Goal: Information Seeking & Learning: Learn about a topic

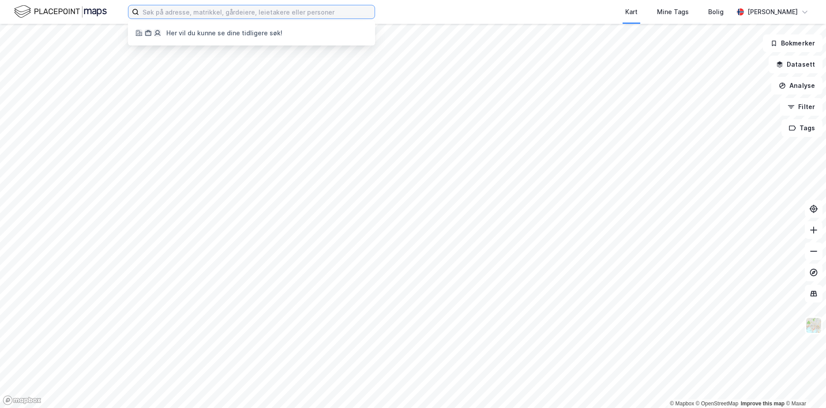
click at [249, 12] on input at bounding box center [257, 11] width 236 height 13
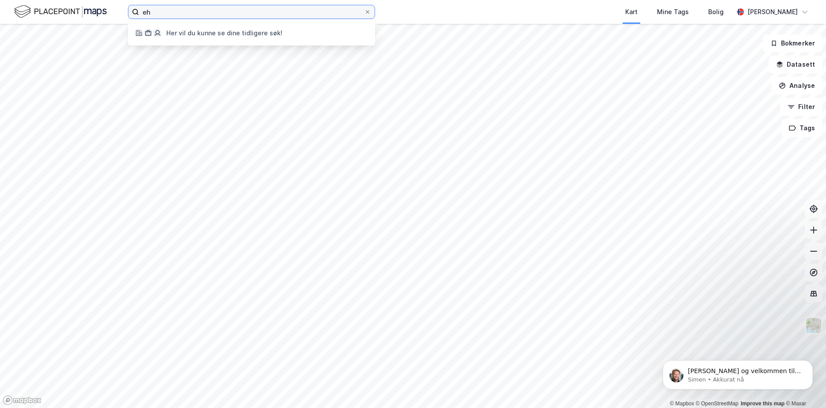
type input "e"
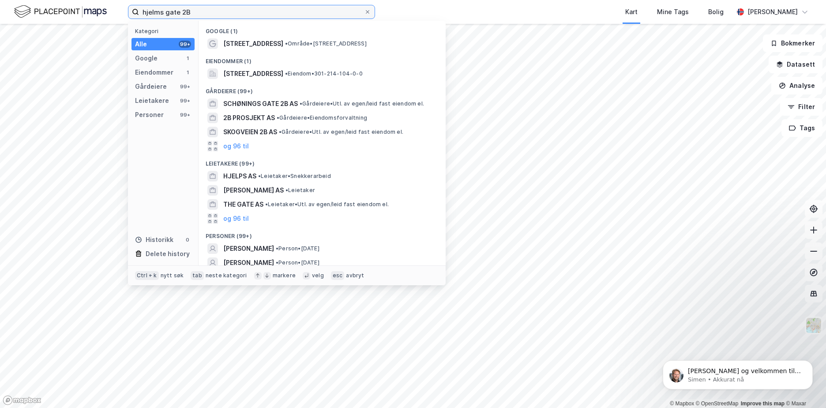
drag, startPoint x: 233, startPoint y: 10, endPoint x: -8, endPoint y: 10, distance: 241.0
click at [0, 10] on html "hjelms gate 2B Kategori Alle 99+ Google 1 Eiendommer 1 Gårdeiere 99+ Leietakere…" at bounding box center [413, 204] width 826 height 408
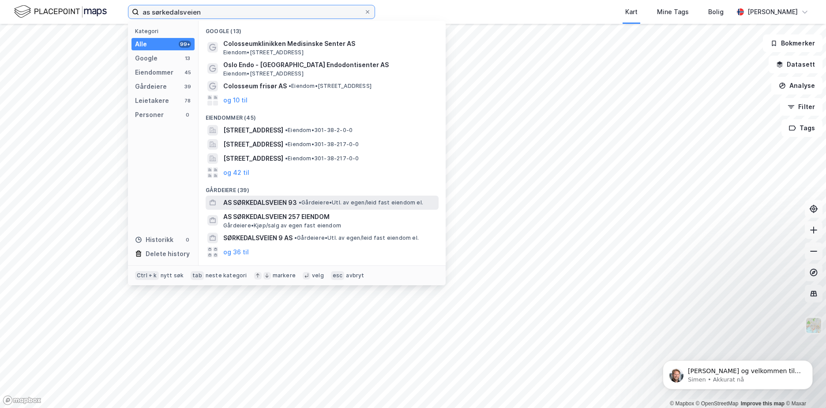
type input "as sørkedalsveien"
click at [367, 201] on span "• Gårdeiere • Utl. av egen/leid fast eiendom el." at bounding box center [361, 202] width 124 height 7
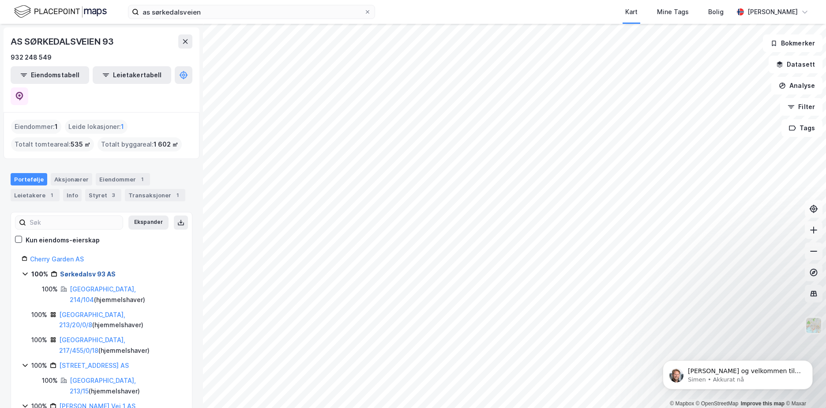
click at [77, 270] on link "Sørkedalsv 93 AS" at bounding box center [88, 274] width 56 height 8
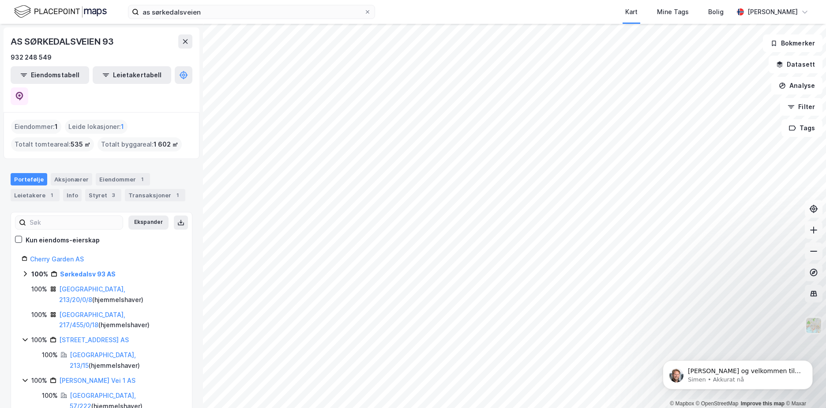
click at [24, 270] on icon at bounding box center [25, 273] width 7 height 7
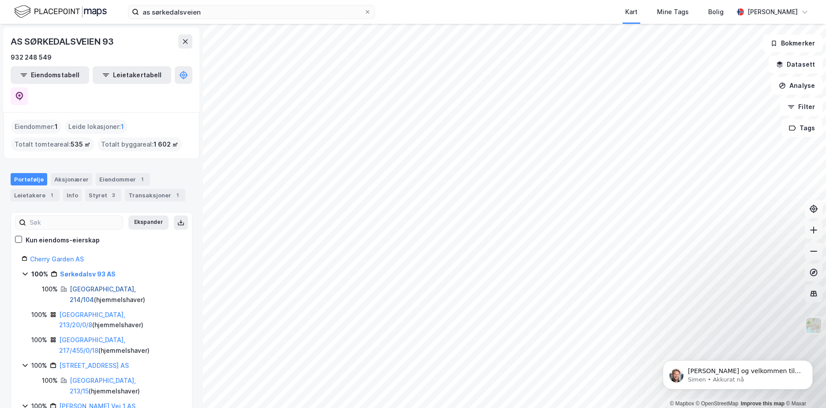
click at [102, 285] on link "[GEOGRAPHIC_DATA], 214/104" at bounding box center [103, 294] width 66 height 18
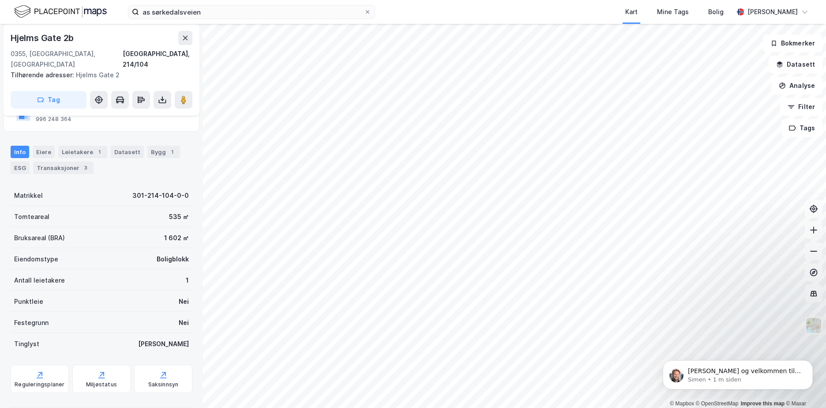
scroll to position [112, 0]
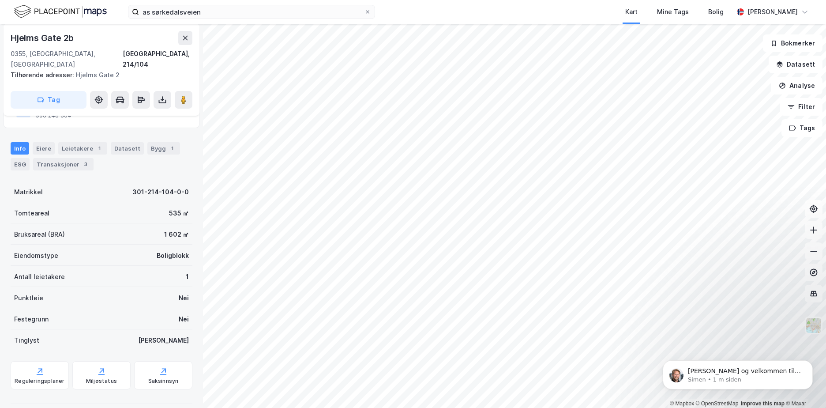
drag, startPoint x: 165, startPoint y: 138, endPoint x: 164, endPoint y: 146, distance: 7.5
click at [168, 144] on div "1" at bounding box center [172, 148] width 9 height 9
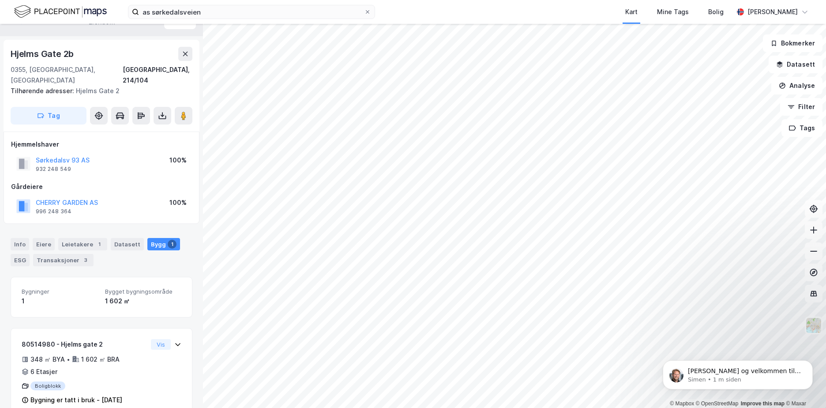
scroll to position [24, 0]
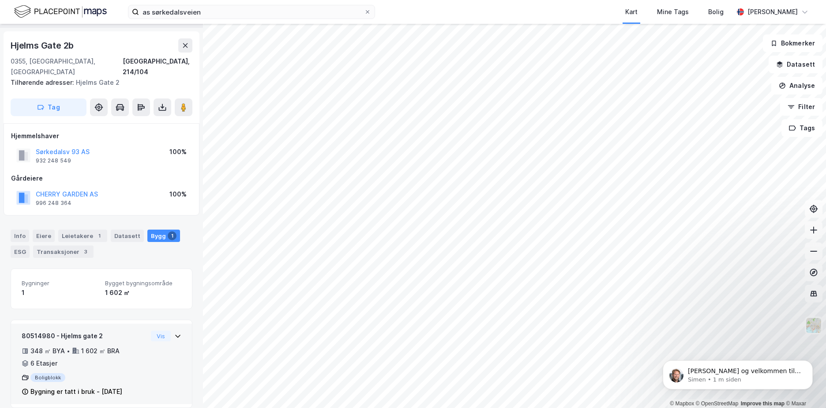
click at [174, 332] on icon at bounding box center [177, 335] width 7 height 7
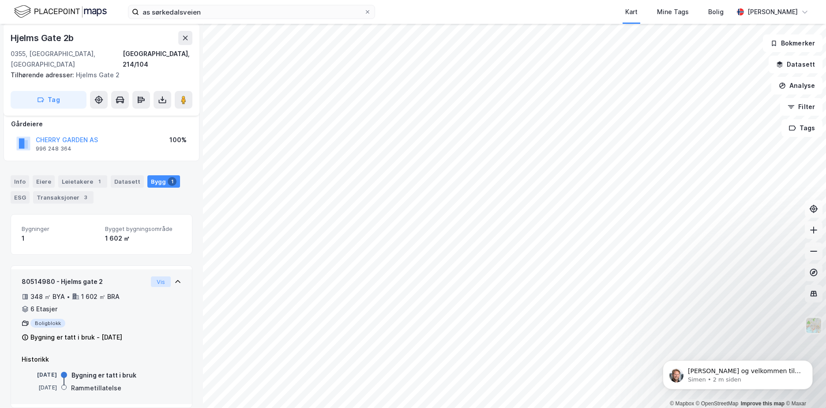
click at [151, 276] on button "Vis" at bounding box center [161, 281] width 20 height 11
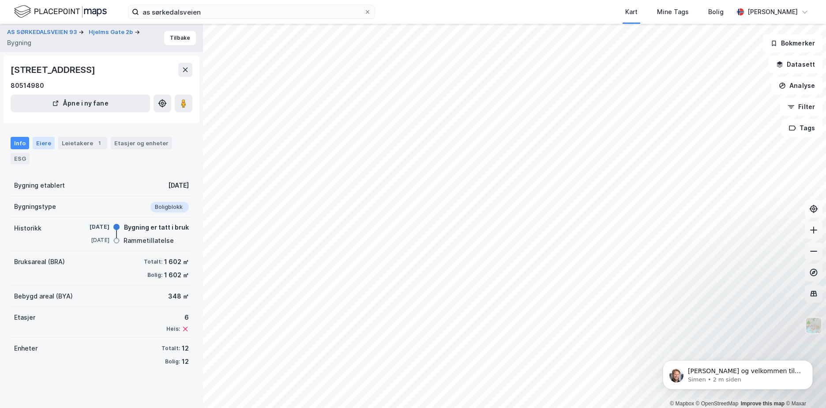
click at [38, 142] on div "Eiere" at bounding box center [44, 143] width 22 height 12
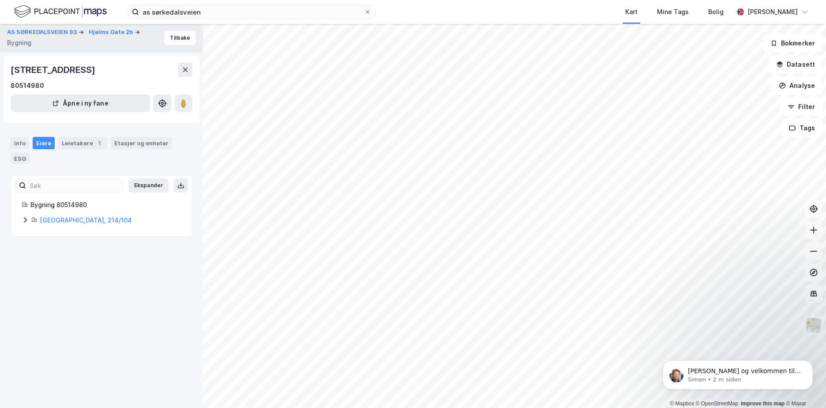
click at [26, 223] on icon at bounding box center [25, 219] width 7 height 7
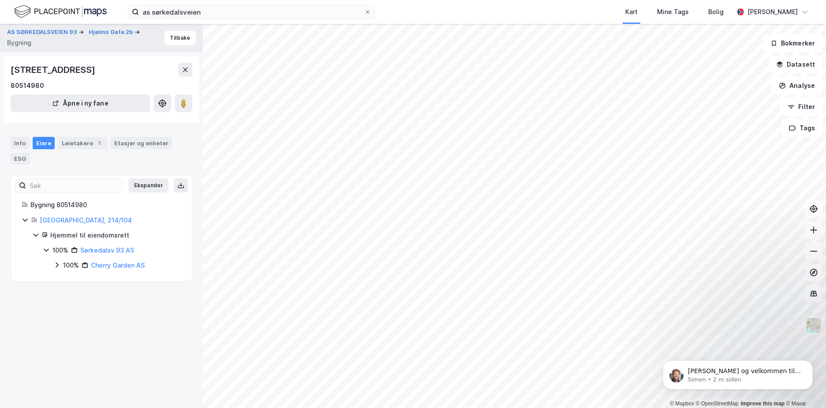
click at [56, 264] on icon at bounding box center [56, 264] width 7 height 7
click at [46, 250] on icon at bounding box center [46, 249] width 7 height 7
click at [18, 144] on div "Info" at bounding box center [20, 143] width 19 height 12
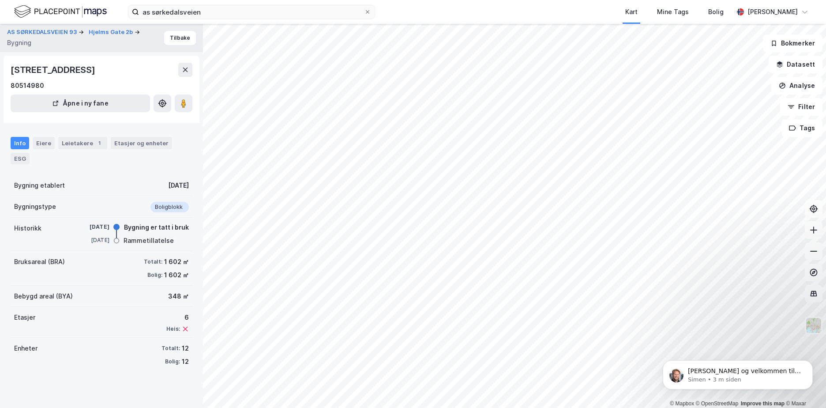
click at [173, 141] on div "Info Eiere Leietakere 1 Etasjer og enheter ESG" at bounding box center [102, 150] width 182 height 27
click at [161, 141] on div "Etasjer og enheter" at bounding box center [141, 143] width 54 height 8
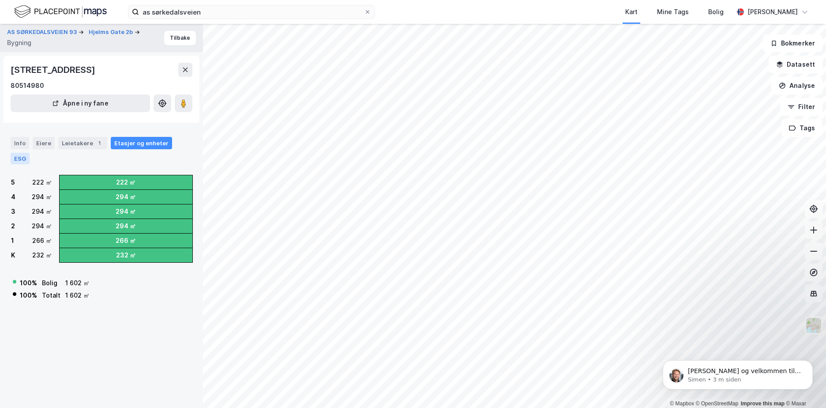
click at [25, 157] on div "ESG" at bounding box center [20, 158] width 19 height 11
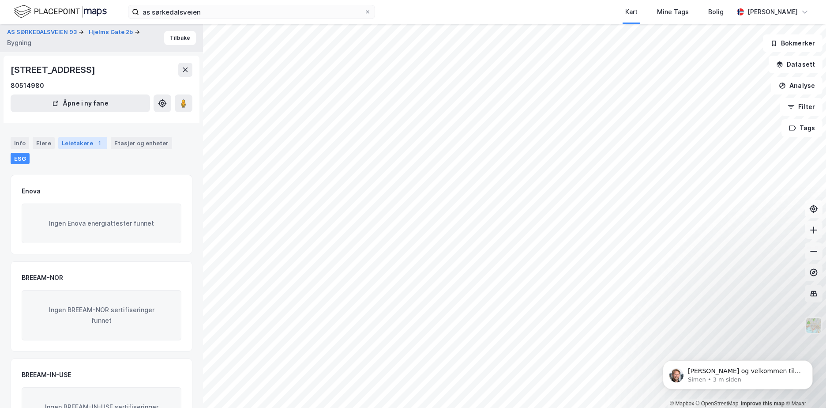
click at [63, 144] on div "Leietakere 1" at bounding box center [82, 143] width 49 height 12
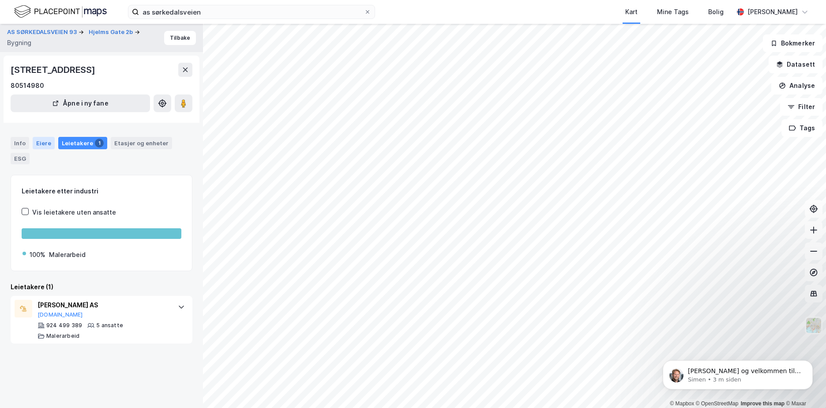
click at [45, 144] on div "Eiere" at bounding box center [44, 143] width 22 height 12
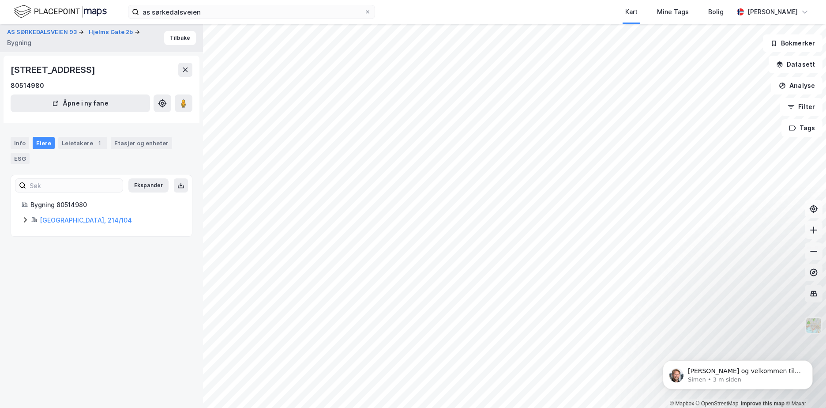
click at [28, 220] on icon at bounding box center [25, 219] width 7 height 7
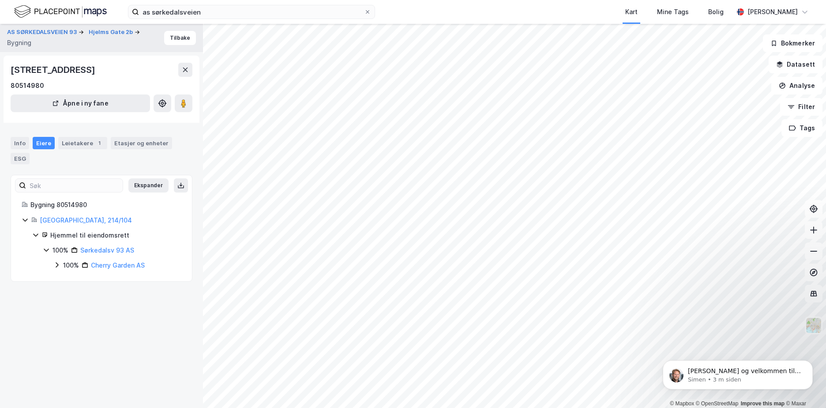
click at [58, 265] on icon at bounding box center [57, 264] width 3 height 5
click at [56, 220] on link "[GEOGRAPHIC_DATA], 214/104" at bounding box center [86, 220] width 92 height 8
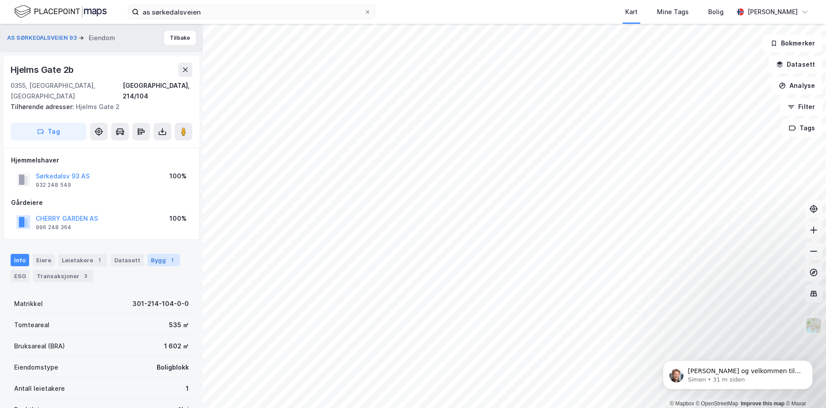
click at [157, 254] on div "Bygg 1" at bounding box center [163, 260] width 33 height 12
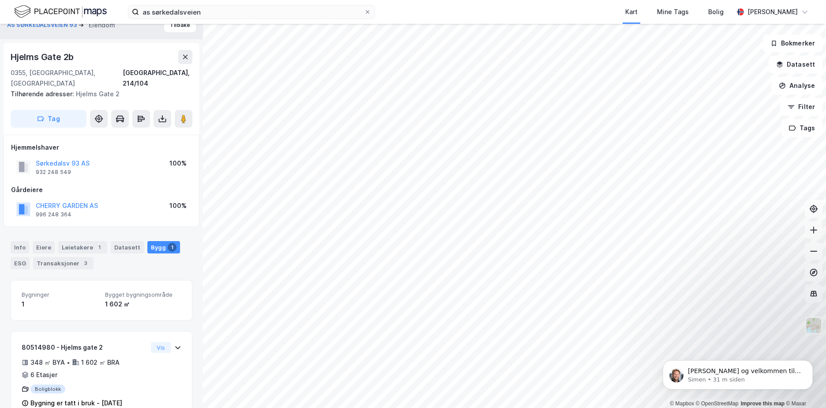
scroll to position [24, 0]
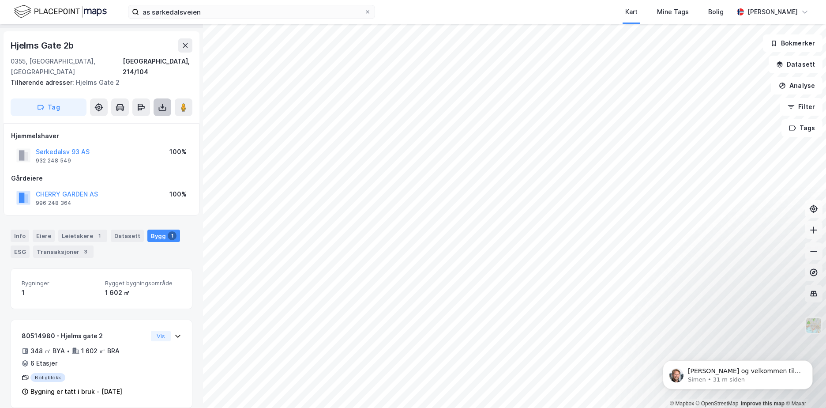
click at [161, 103] on icon at bounding box center [162, 107] width 9 height 9
click at [104, 45] on div "Hjelms Gate 2b" at bounding box center [102, 45] width 182 height 14
click at [78, 230] on div "Leietakere 1" at bounding box center [82, 236] width 49 height 12
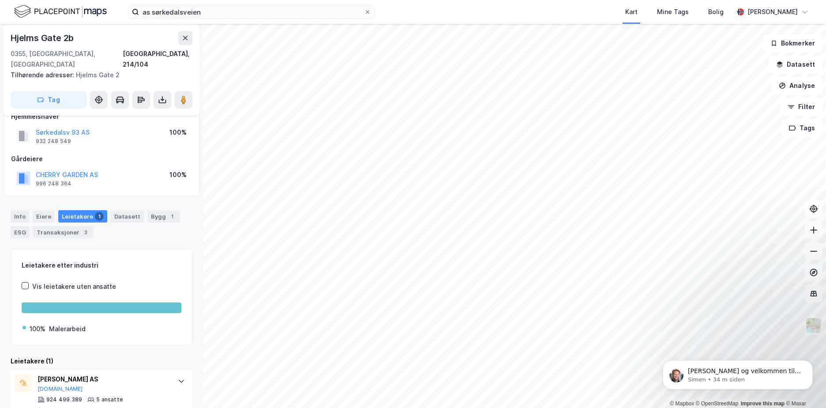
scroll to position [53, 0]
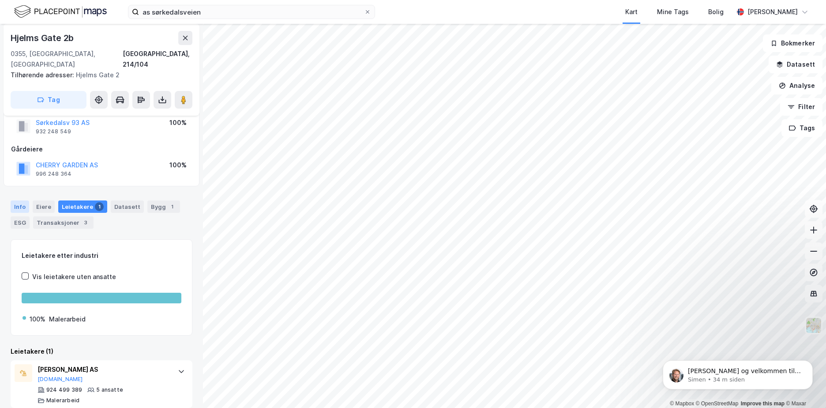
click at [21, 200] on div "Info" at bounding box center [20, 206] width 19 height 12
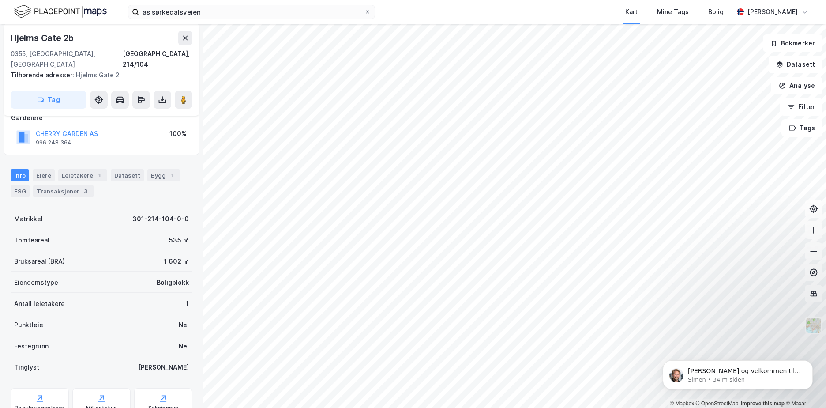
scroll to position [112, 0]
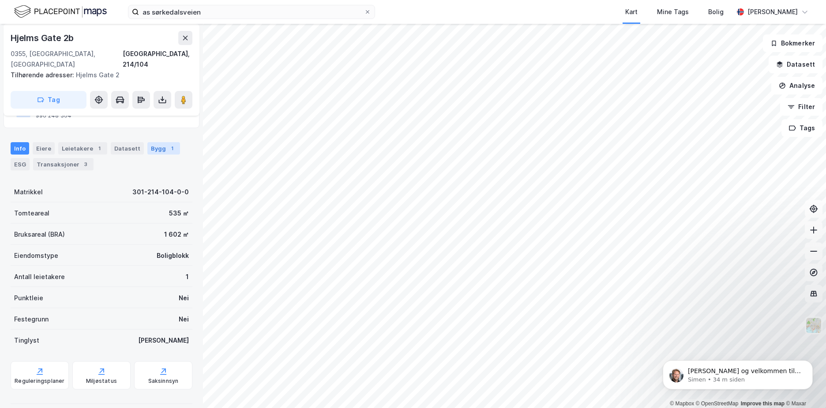
click at [158, 142] on div "Bygg 1" at bounding box center [163, 148] width 33 height 12
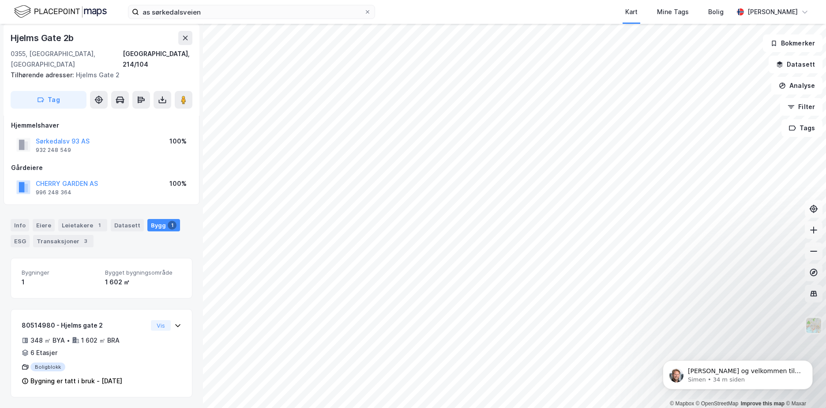
scroll to position [24, 0]
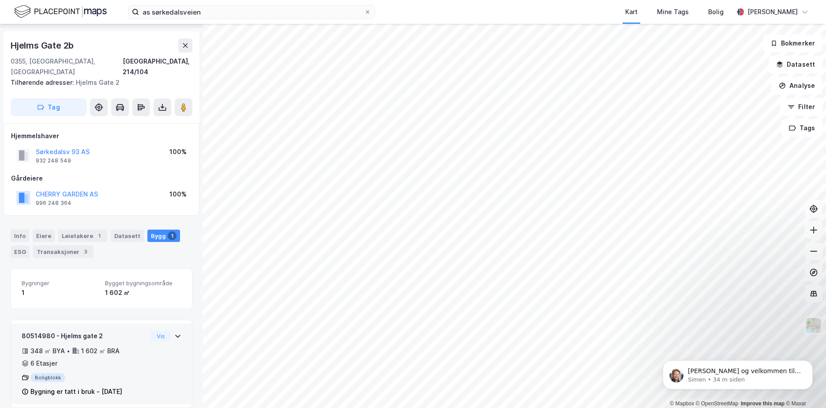
click at [44, 373] on div "Boligblokk" at bounding box center [85, 377] width 126 height 9
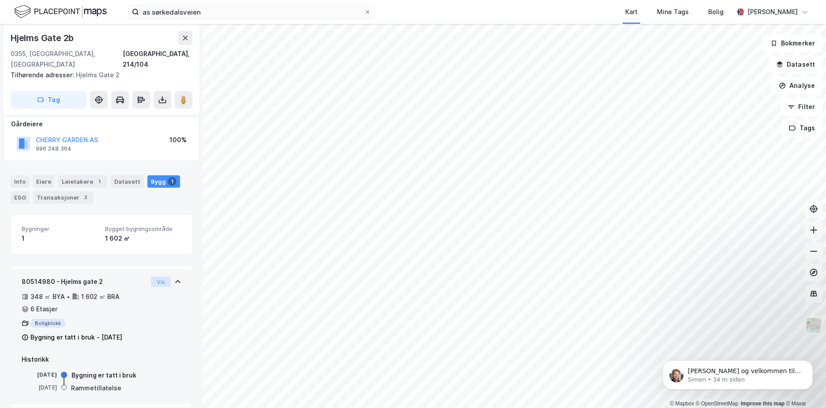
click at [157, 276] on button "Vis" at bounding box center [161, 281] width 20 height 11
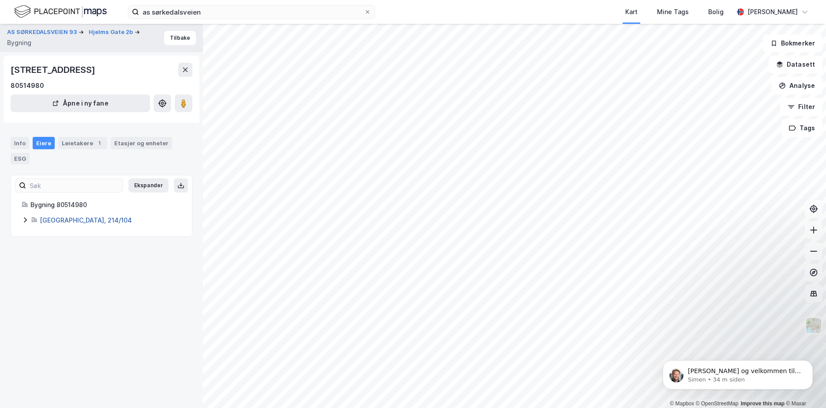
click at [58, 223] on link "[GEOGRAPHIC_DATA], 214/104" at bounding box center [86, 220] width 92 height 8
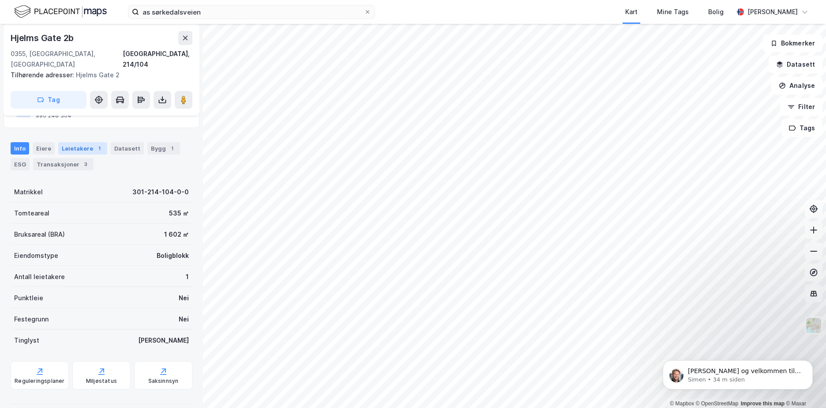
click at [79, 142] on div "Leietakere 1" at bounding box center [82, 148] width 49 height 12
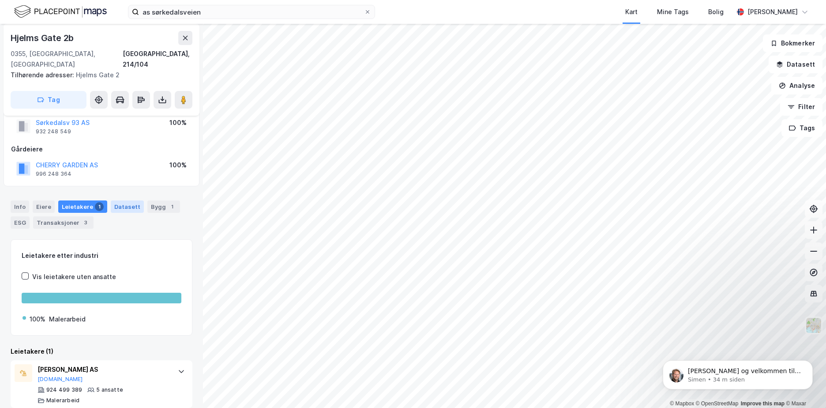
click at [119, 200] on div "Datasett" at bounding box center [127, 206] width 33 height 12
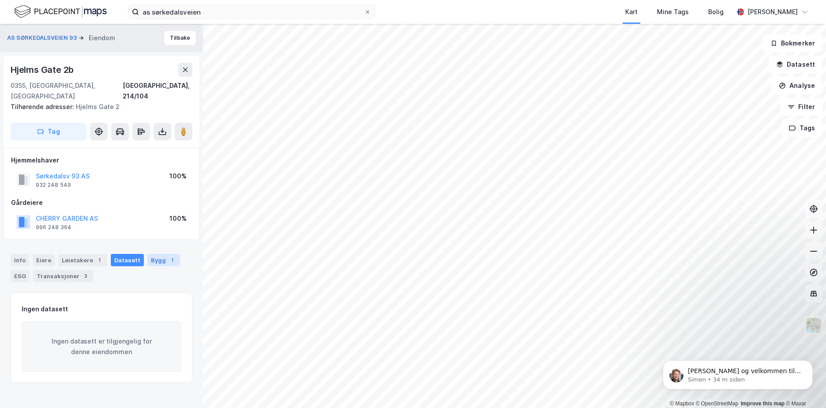
click at [168, 256] on div "1" at bounding box center [172, 260] width 9 height 9
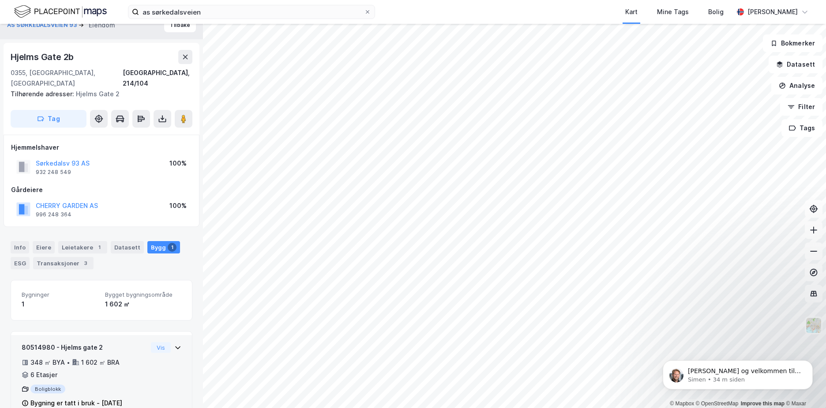
scroll to position [24, 0]
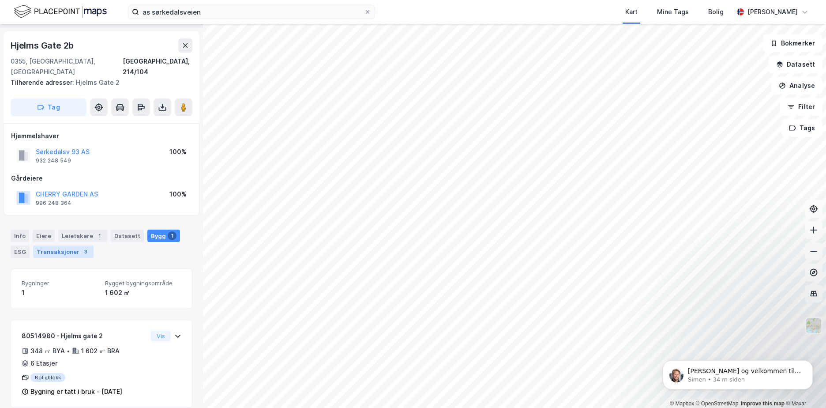
click at [59, 245] on div "Transaksjoner 3" at bounding box center [63, 251] width 60 height 12
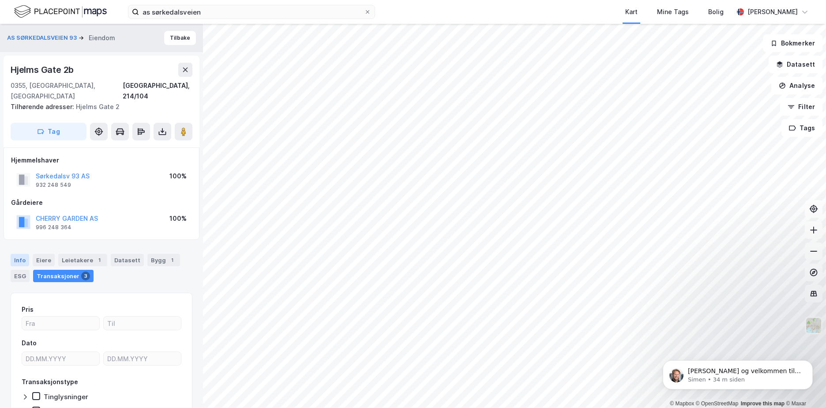
click at [27, 254] on div "Info" at bounding box center [20, 260] width 19 height 12
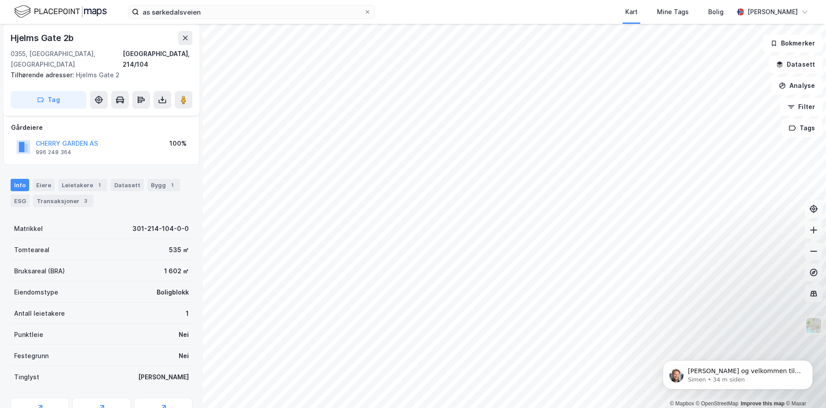
scroll to position [112, 0]
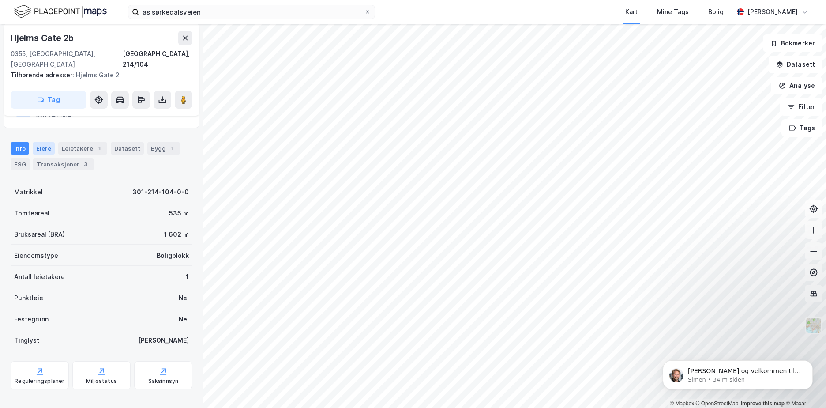
click at [45, 142] on div "Eiere" at bounding box center [44, 148] width 22 height 12
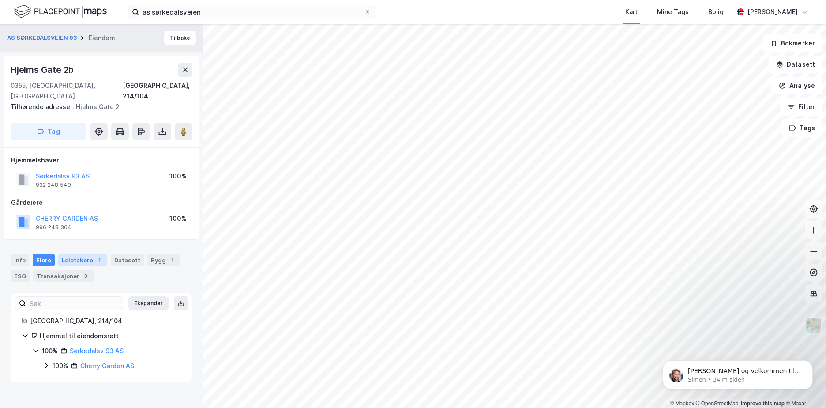
click at [77, 254] on div "Leietakere 1" at bounding box center [82, 260] width 49 height 12
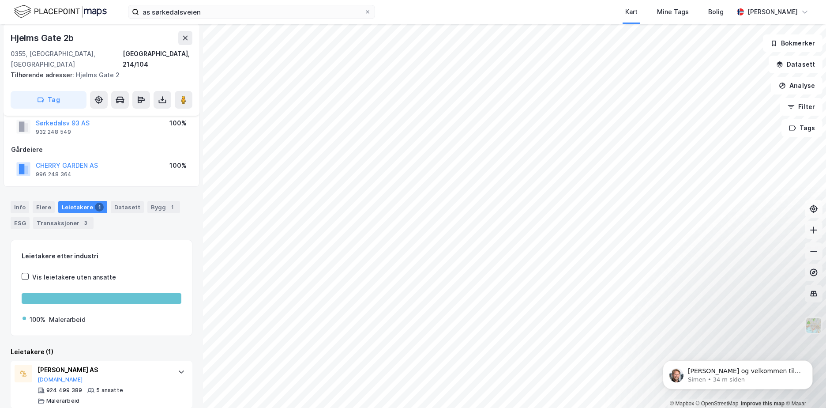
scroll to position [53, 0]
click at [131, 200] on div "Datasett" at bounding box center [127, 206] width 33 height 12
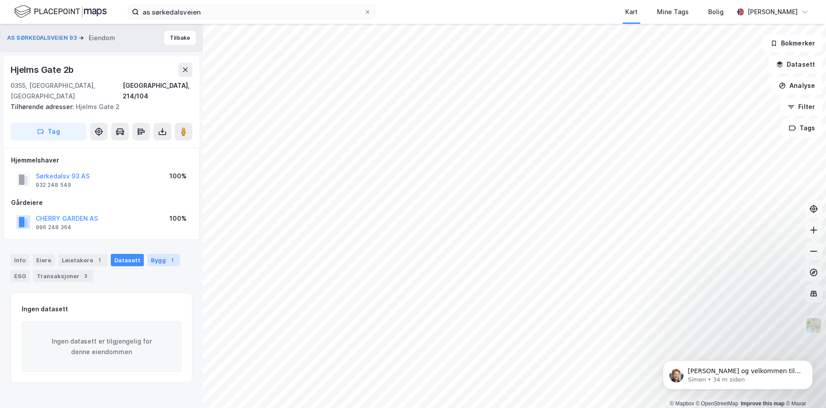
click at [151, 254] on div "Bygg 1" at bounding box center [163, 260] width 33 height 12
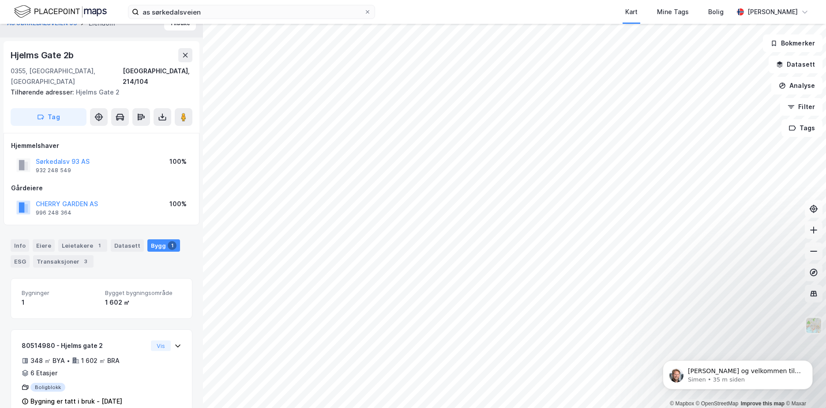
scroll to position [24, 0]
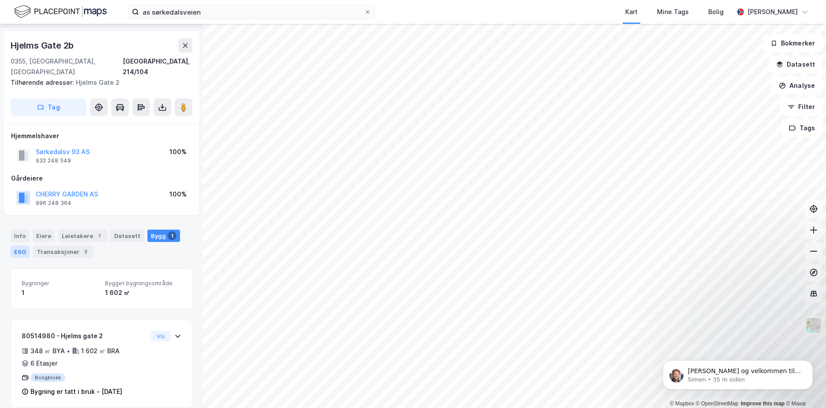
click at [21, 245] on div "ESG" at bounding box center [20, 251] width 19 height 12
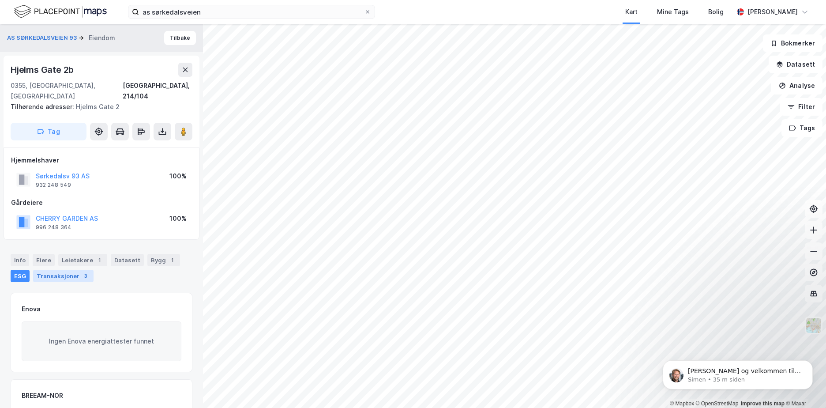
click at [65, 270] on div "Transaksjoner 3" at bounding box center [63, 276] width 60 height 12
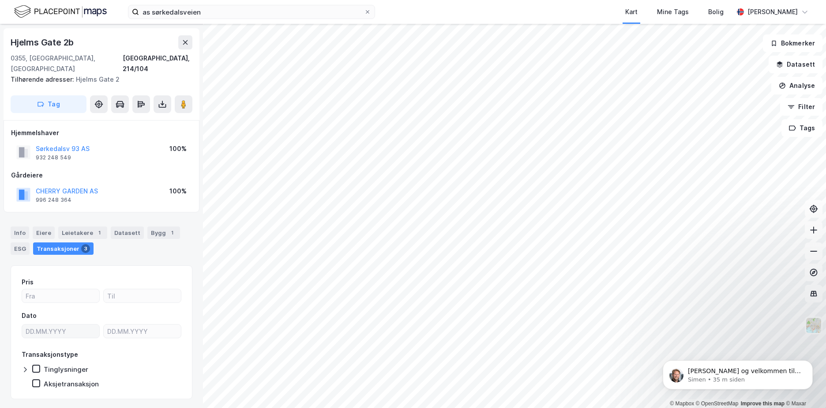
scroll to position [40, 0]
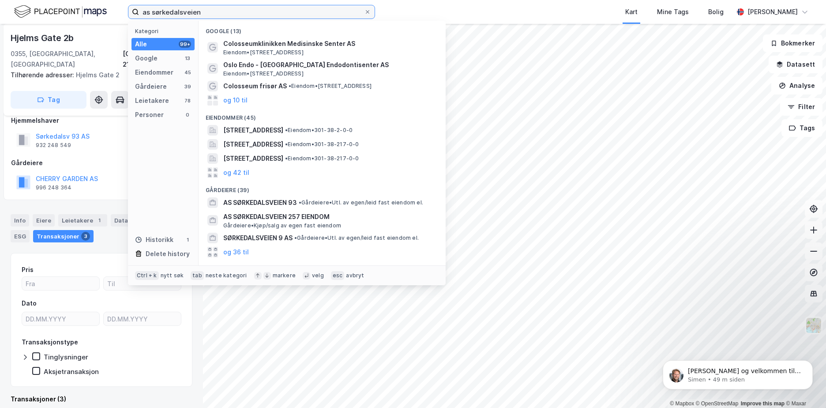
drag, startPoint x: 224, startPoint y: 13, endPoint x: 109, endPoint y: 12, distance: 114.3
click at [109, 12] on div "as sørkedalsveien Kategori Alle 99+ Google 13 Eiendommer 45 Gårdeiere 39 Leieta…" at bounding box center [413, 12] width 826 height 24
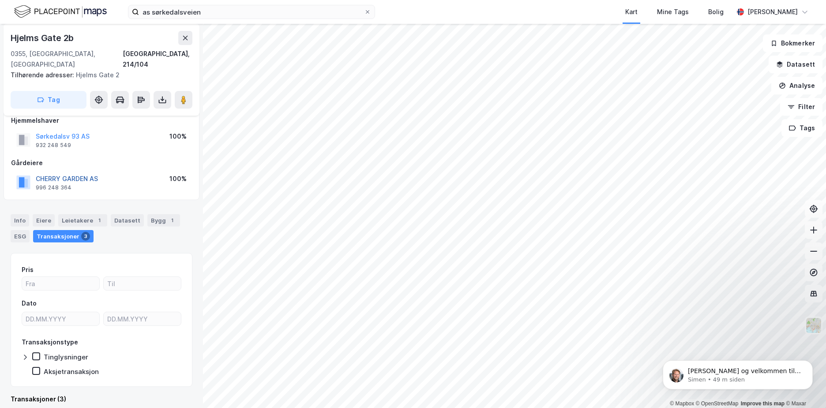
click at [0, 0] on button "CHERRY GARDEN AS" at bounding box center [0, 0] width 0 height 0
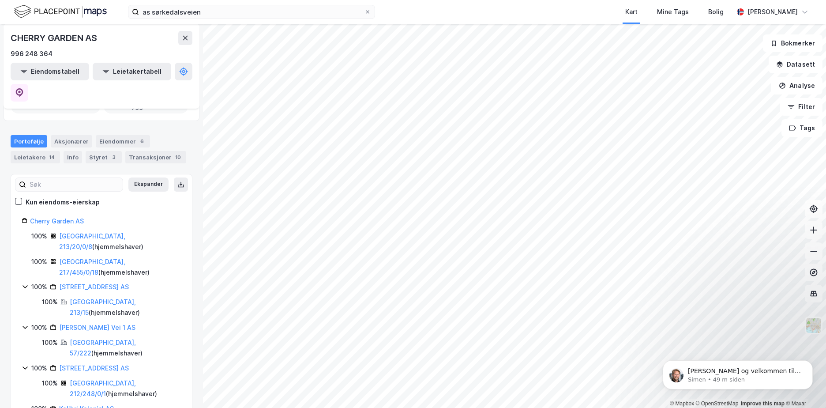
scroll to position [95, 0]
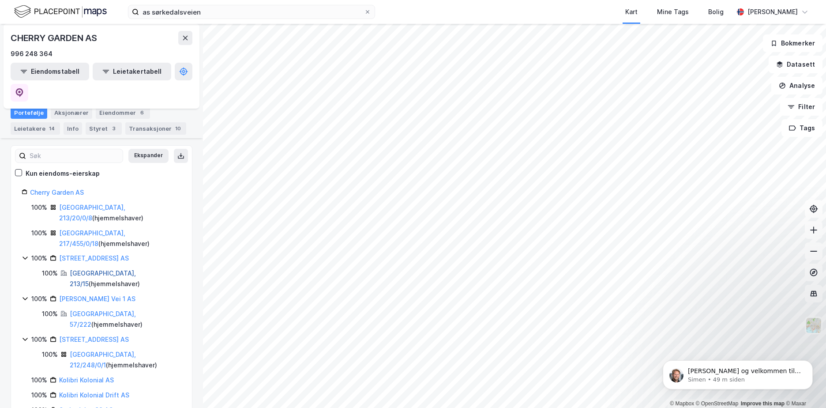
click at [87, 269] on link "[GEOGRAPHIC_DATA], 213/15" at bounding box center [103, 278] width 66 height 18
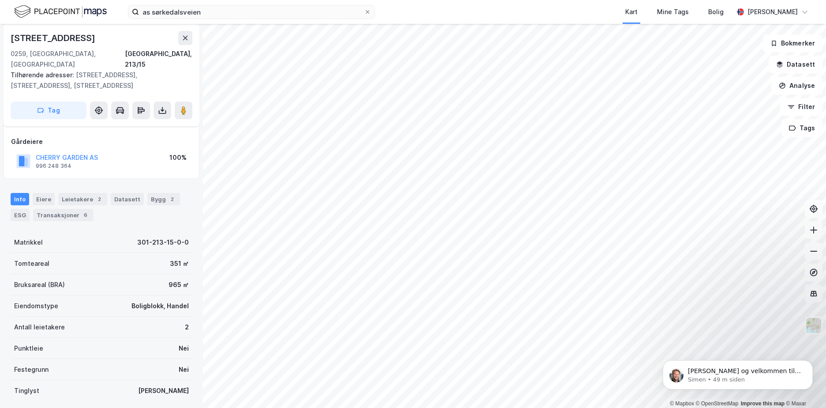
scroll to position [34, 0]
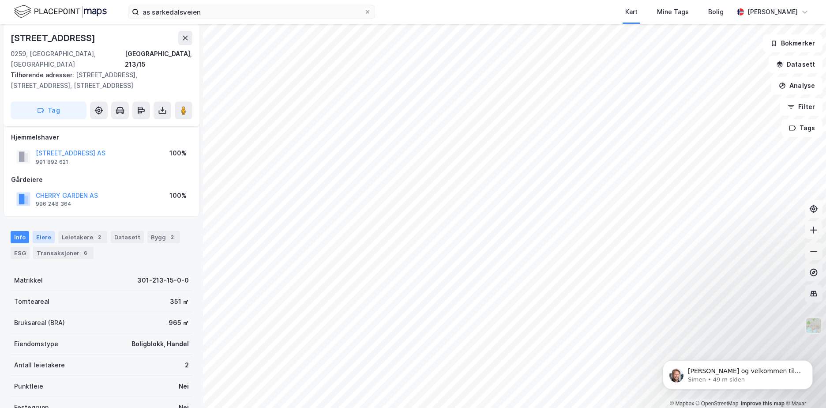
click at [44, 231] on div "Eiere" at bounding box center [44, 237] width 22 height 12
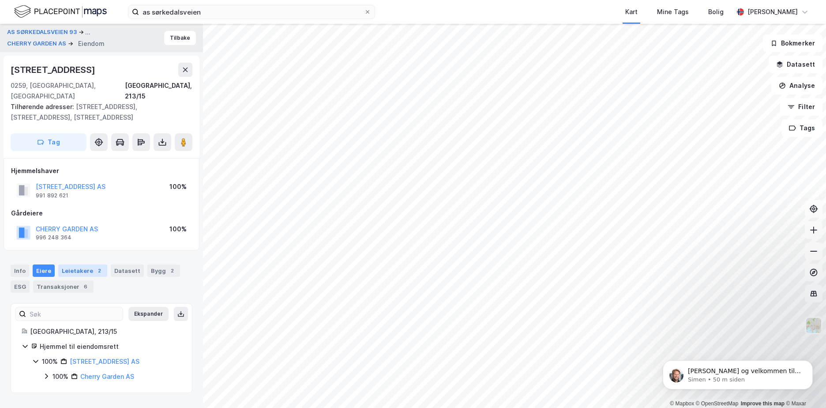
click at [70, 264] on div "Leietakere 2" at bounding box center [82, 270] width 49 height 12
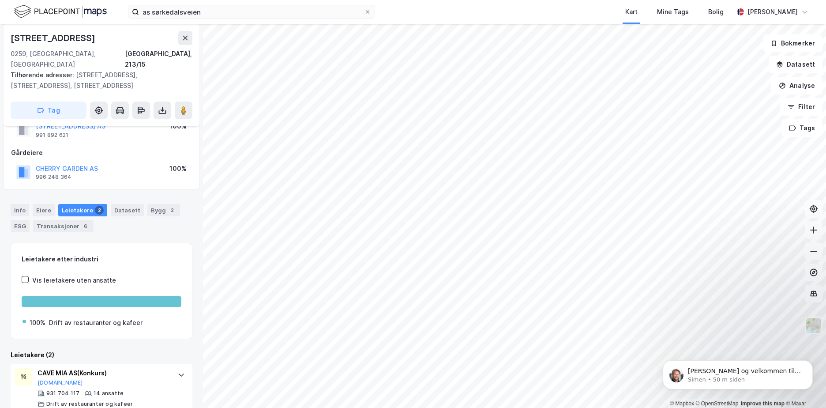
scroll to position [112, 0]
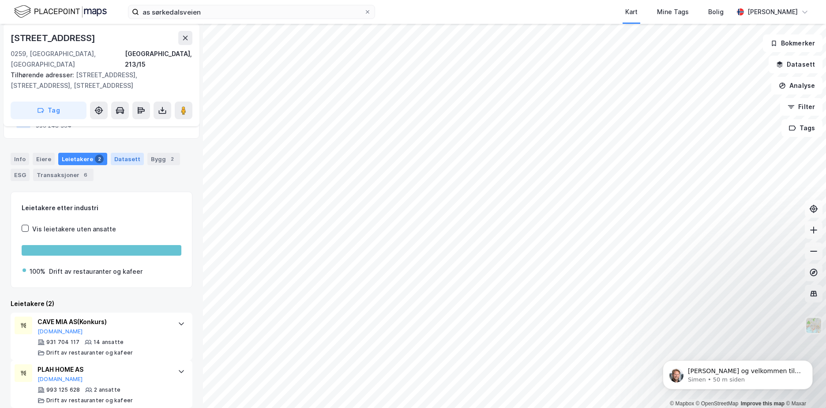
click at [125, 153] on div "Datasett" at bounding box center [127, 159] width 33 height 12
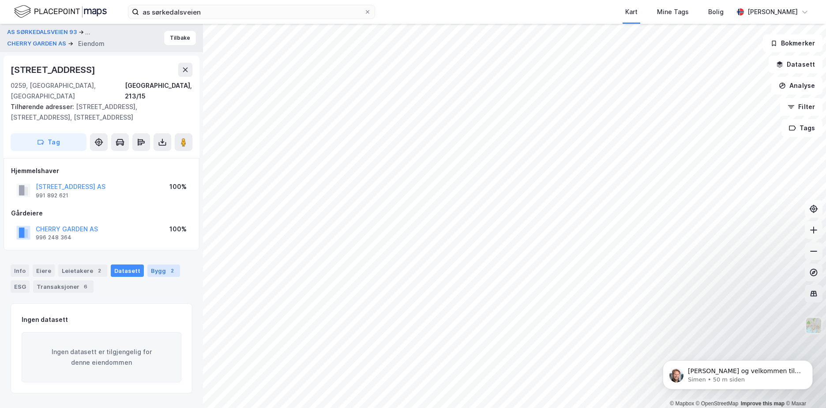
click at [168, 266] on div "2" at bounding box center [172, 270] width 9 height 9
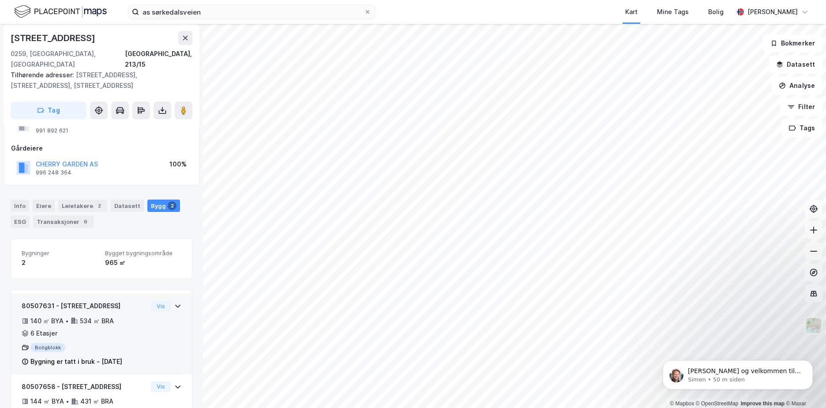
scroll to position [115, 0]
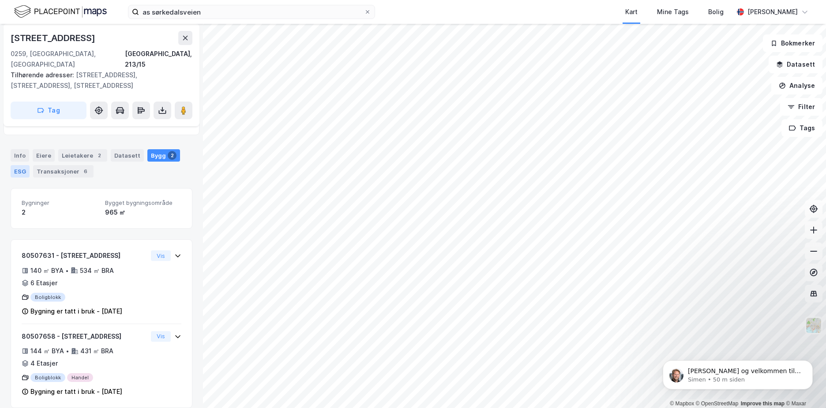
drag, startPoint x: 20, startPoint y: 158, endPoint x: 49, endPoint y: 161, distance: 29.3
click at [21, 165] on div "ESG" at bounding box center [20, 171] width 19 height 12
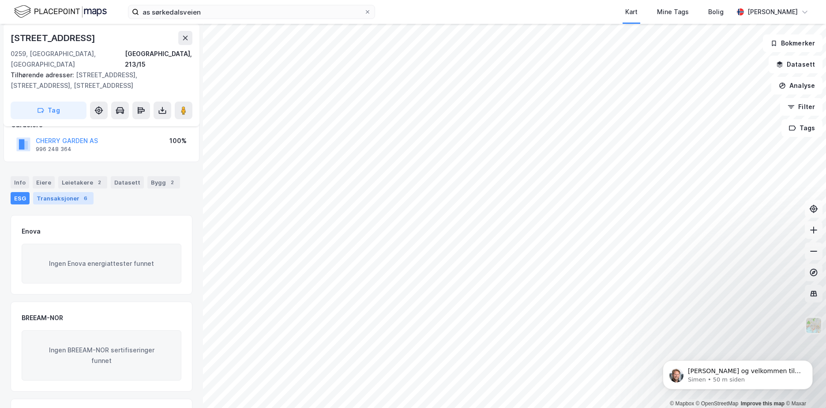
click at [70, 192] on div "Transaksjoner 6" at bounding box center [63, 198] width 60 height 12
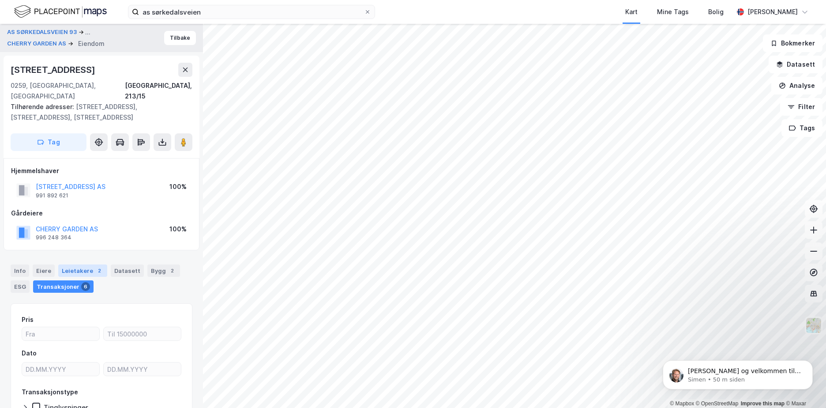
drag, startPoint x: 23, startPoint y: 261, endPoint x: 56, endPoint y: 263, distance: 32.7
click at [23, 264] on div "Info" at bounding box center [20, 270] width 19 height 12
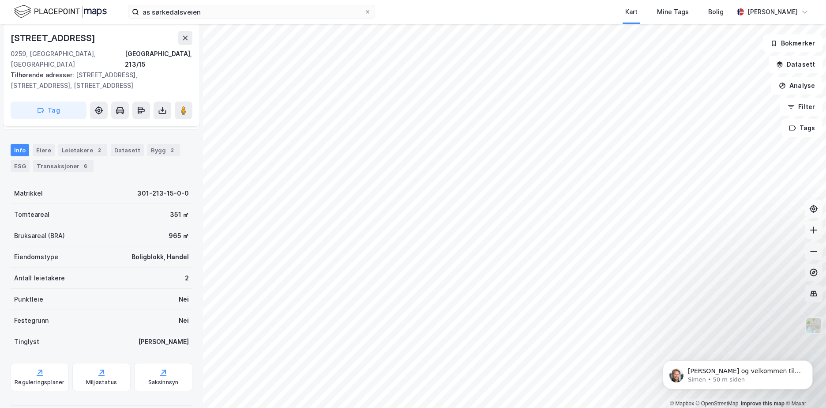
scroll to position [122, 0]
